Goal: Information Seeking & Learning: Learn about a topic

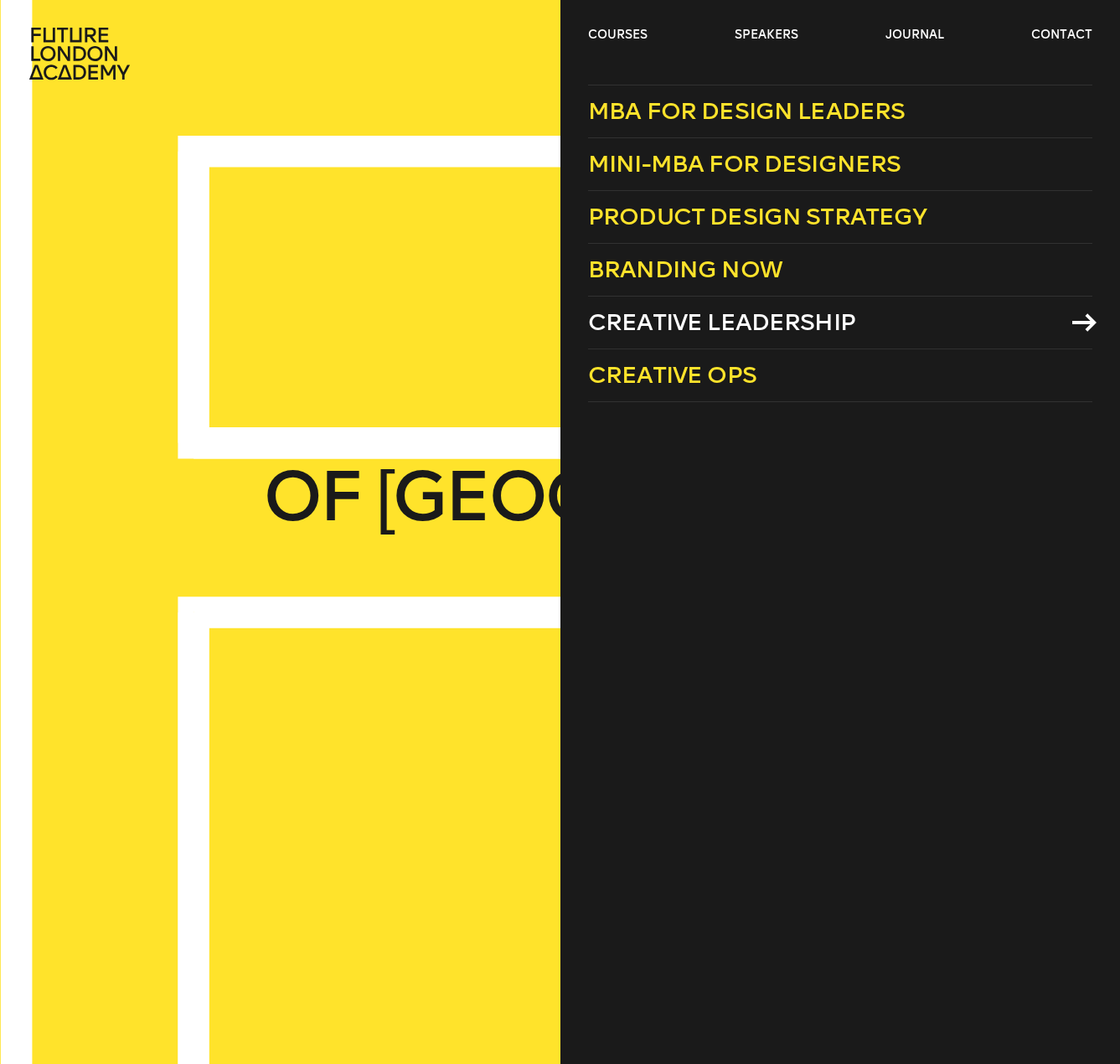
click at [740, 312] on span "Creative Leadership" at bounding box center [721, 323] width 267 height 28
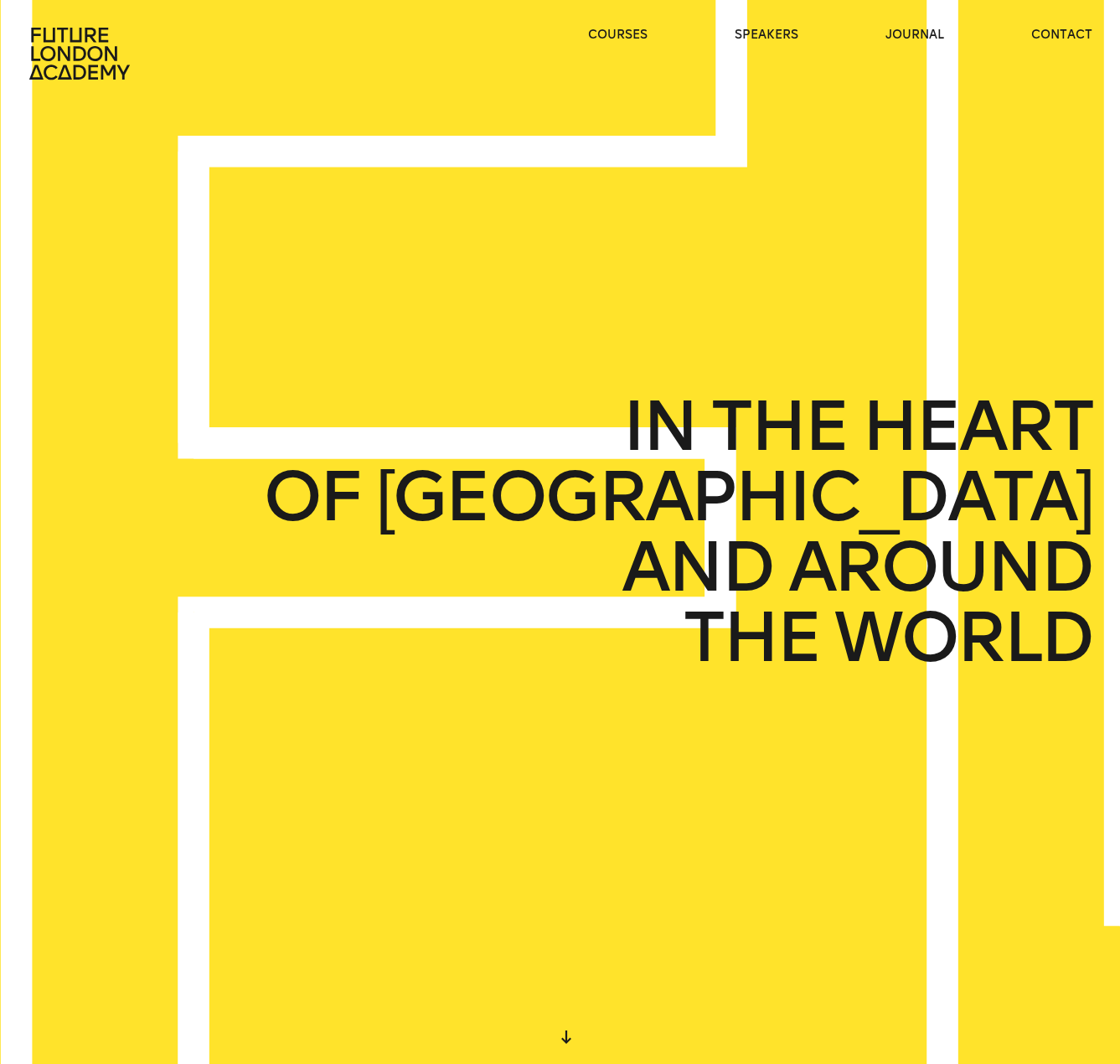
scroll to position [10, 0]
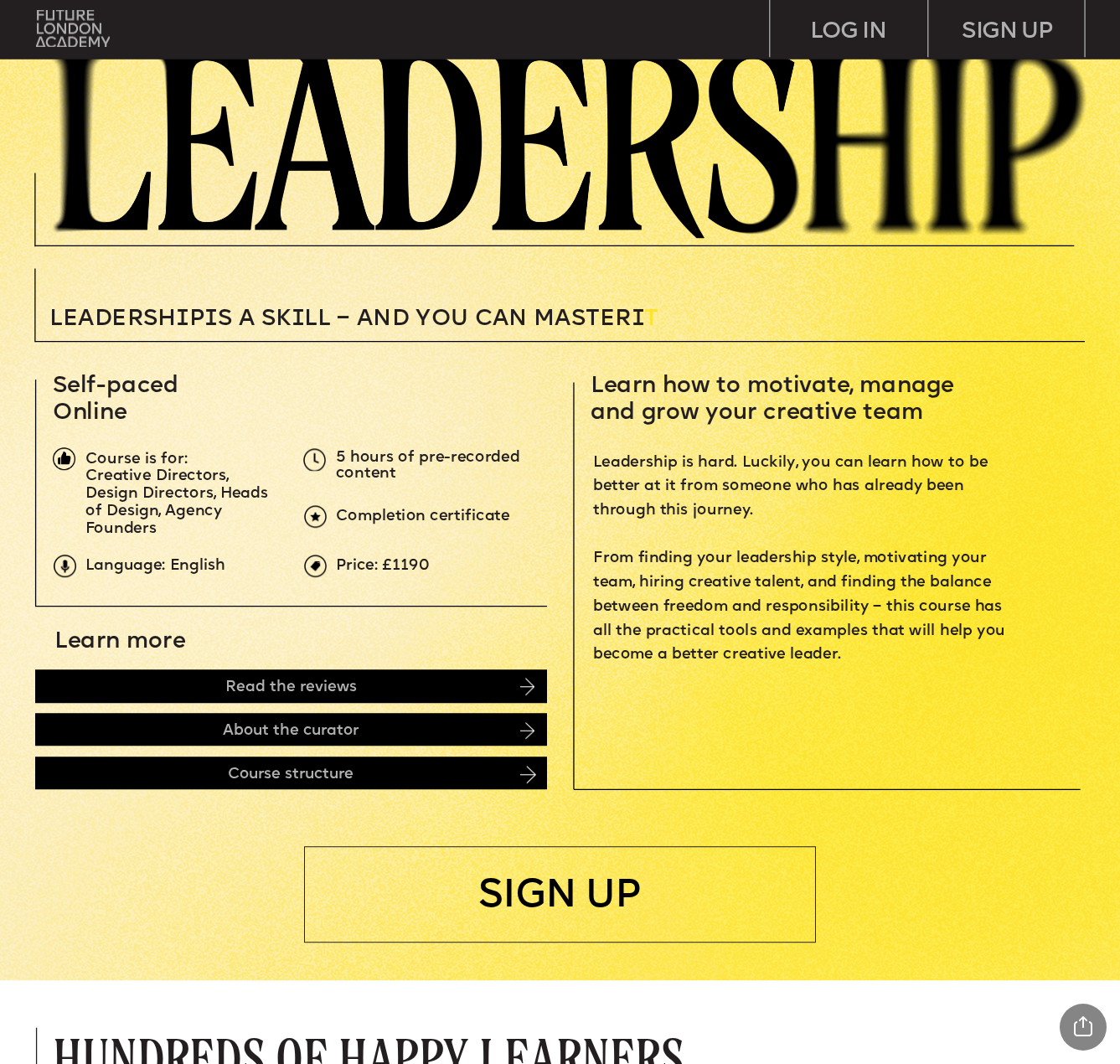
scroll to position [239, 0]
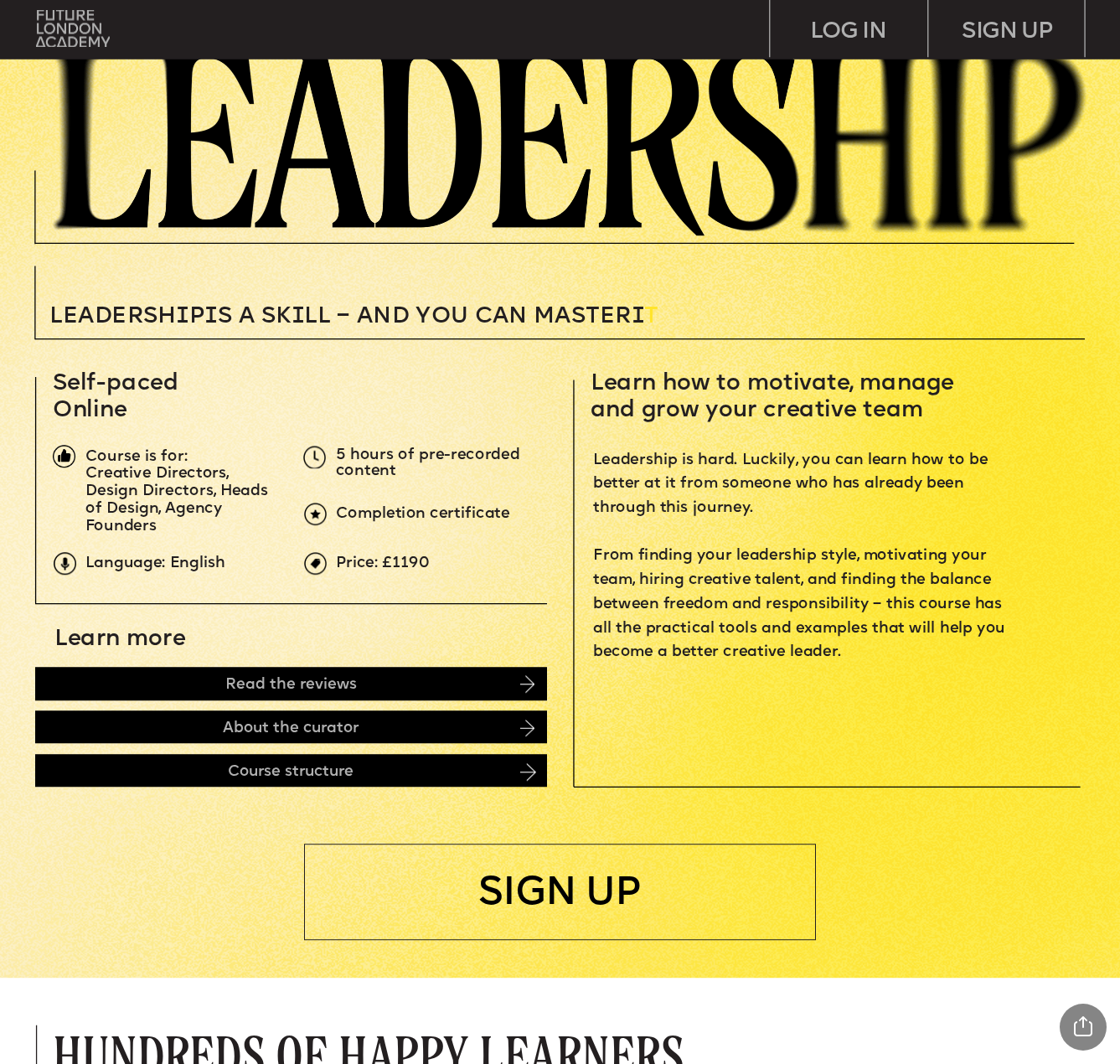
click at [416, 562] on span "Price: £1190" at bounding box center [383, 563] width 94 height 14
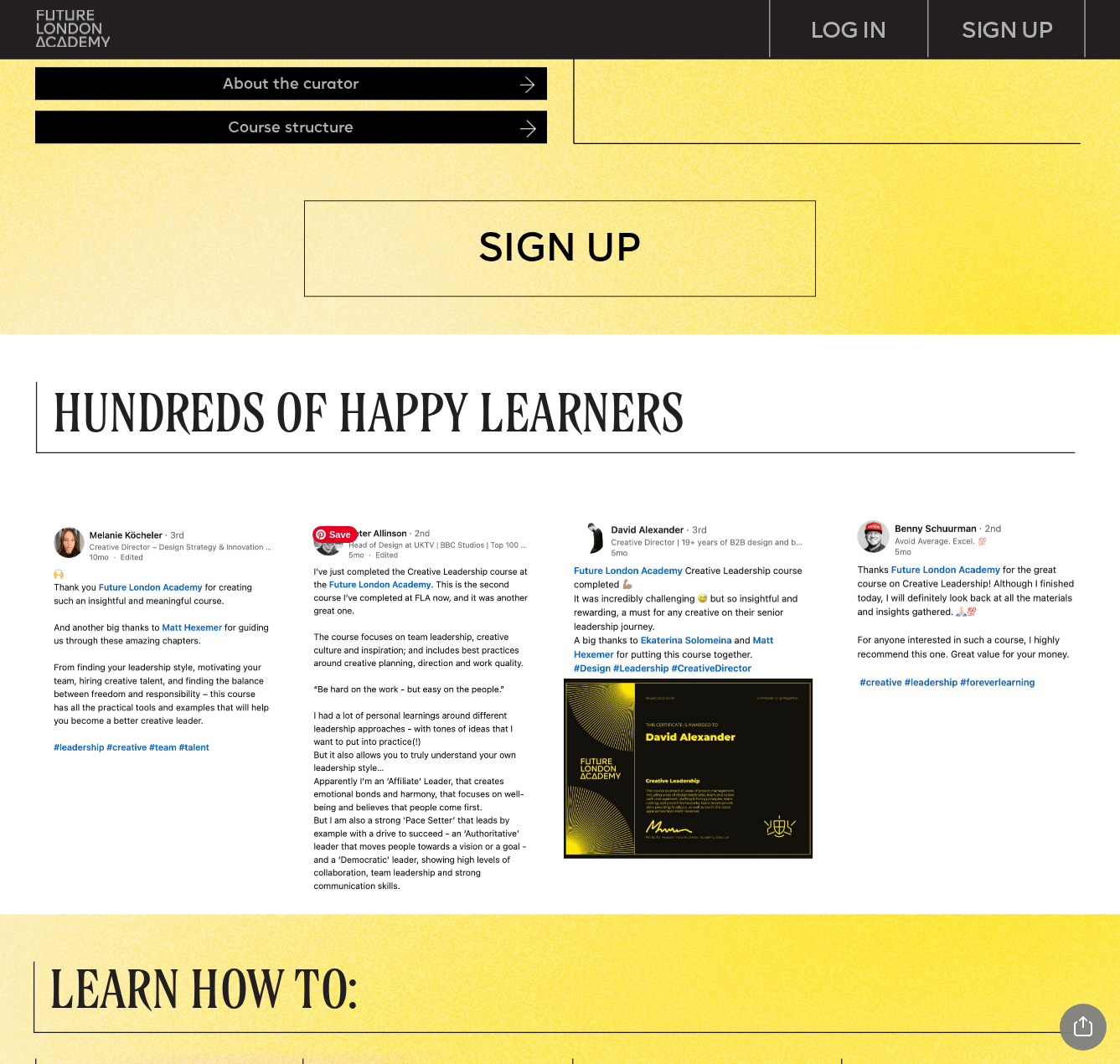
scroll to position [0, 0]
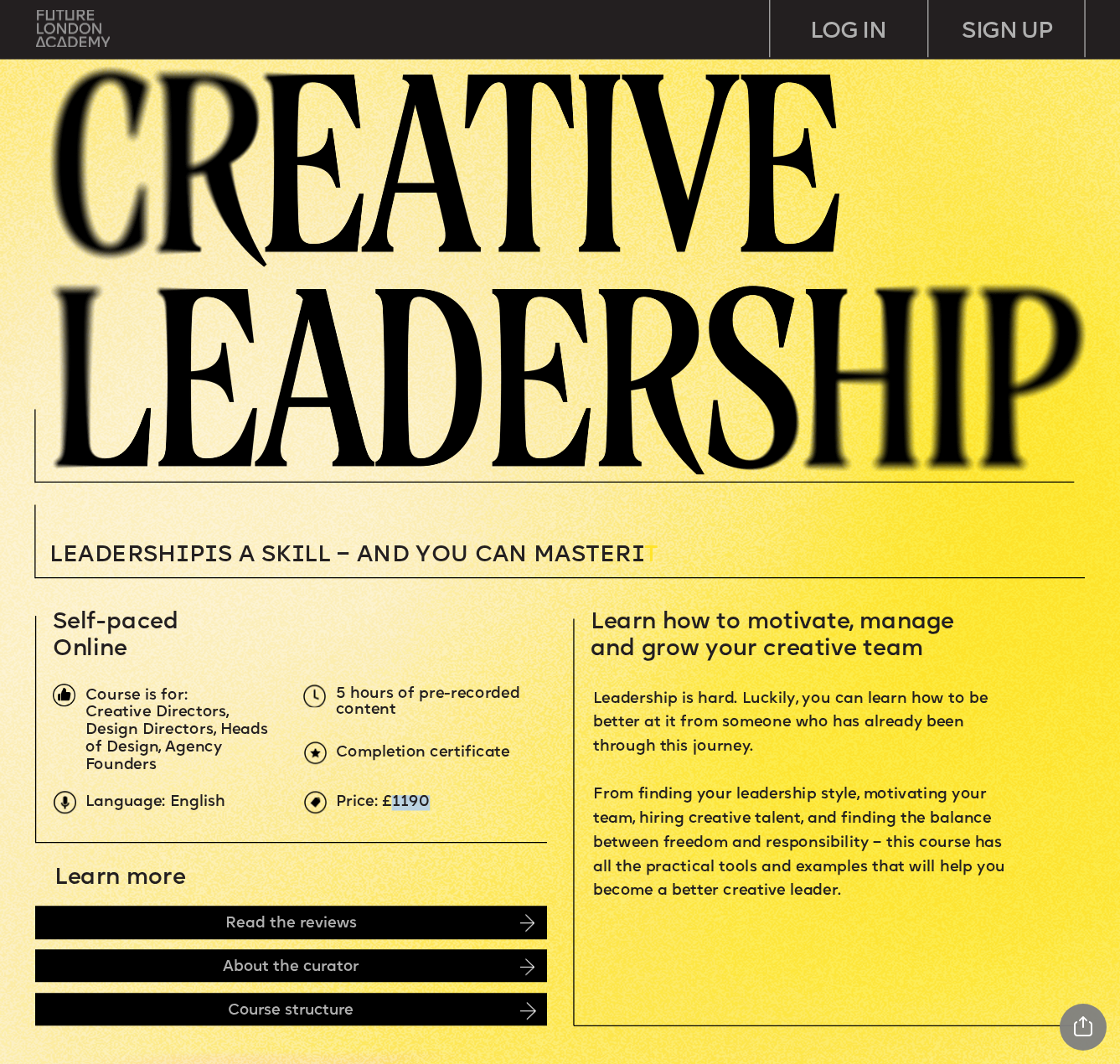
click at [77, 33] on img at bounding box center [72, 29] width 73 height 37
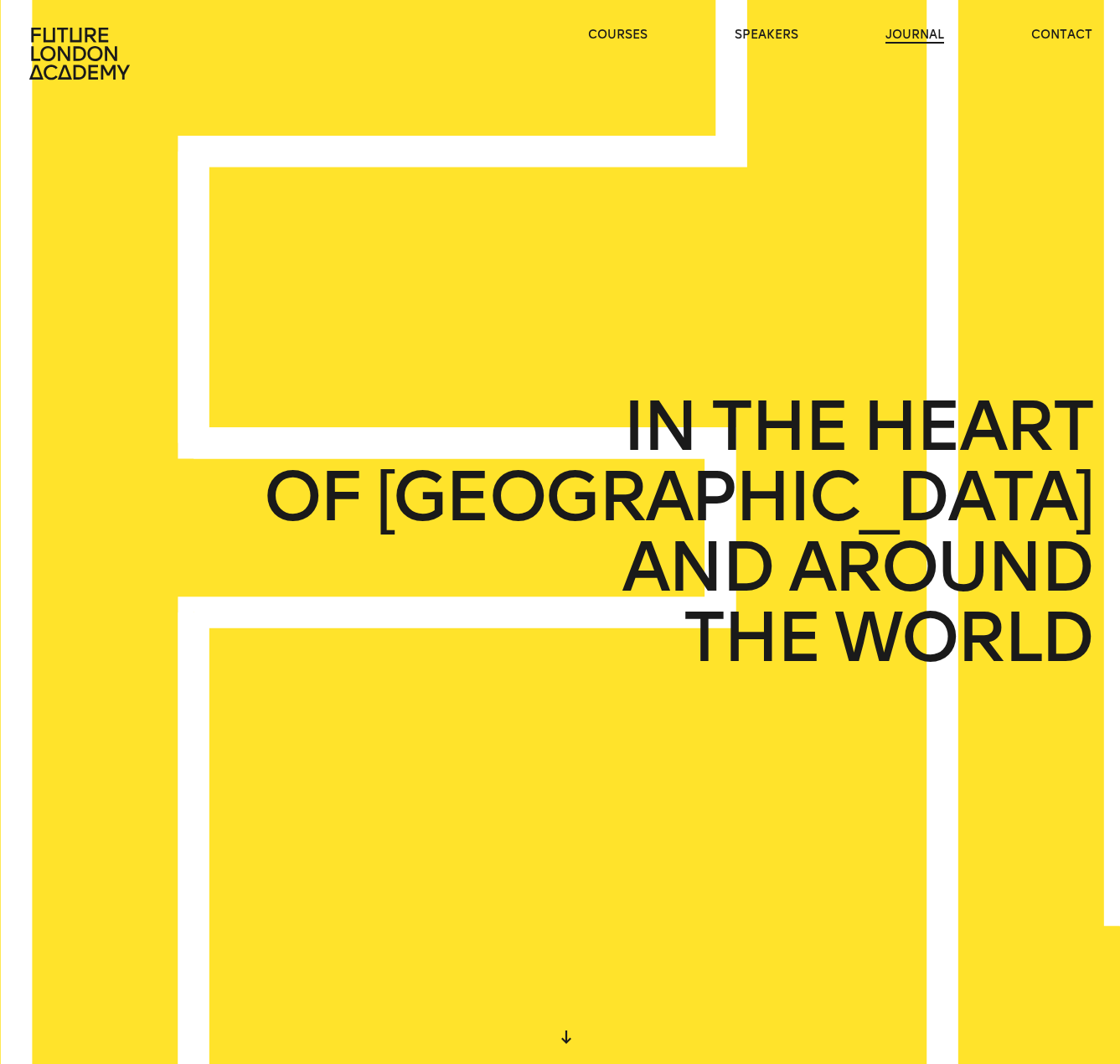
click at [916, 36] on link "journal" at bounding box center [914, 35] width 58 height 17
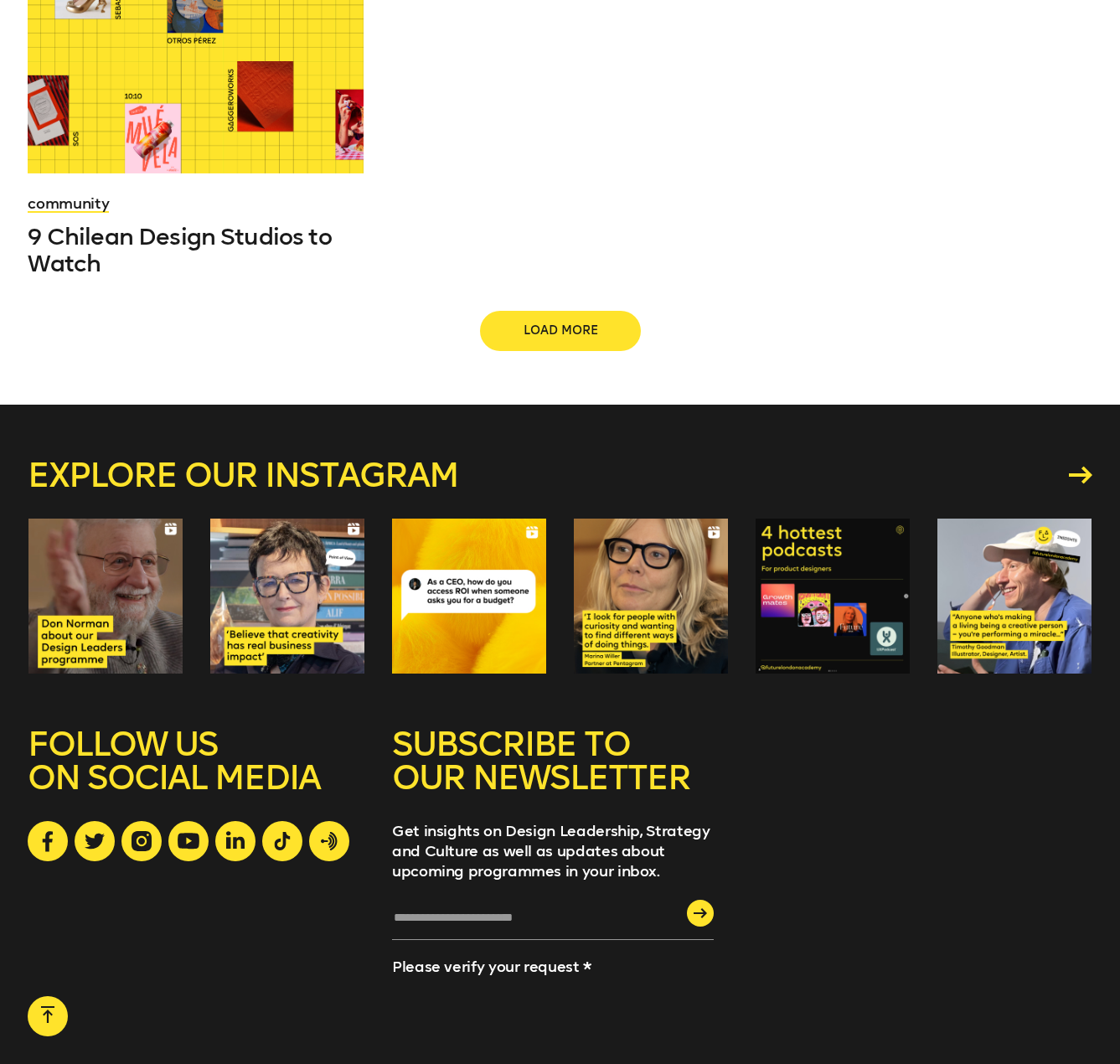
scroll to position [1934, 0]
